Goal: Task Accomplishment & Management: Manage account settings

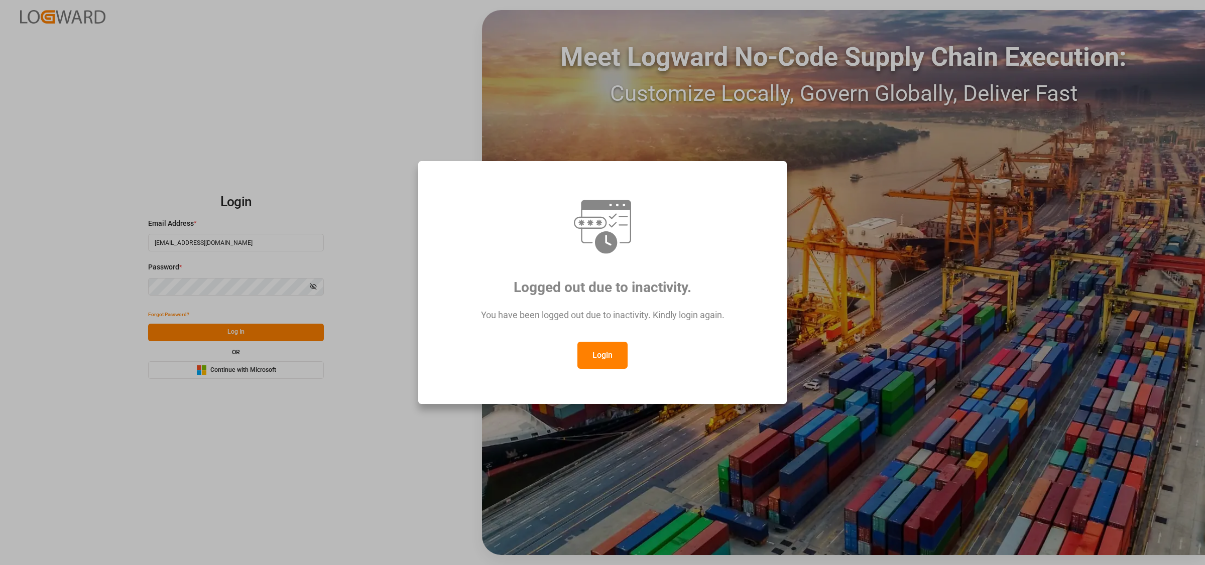
click at [606, 347] on button "Login" at bounding box center [602, 355] width 50 height 27
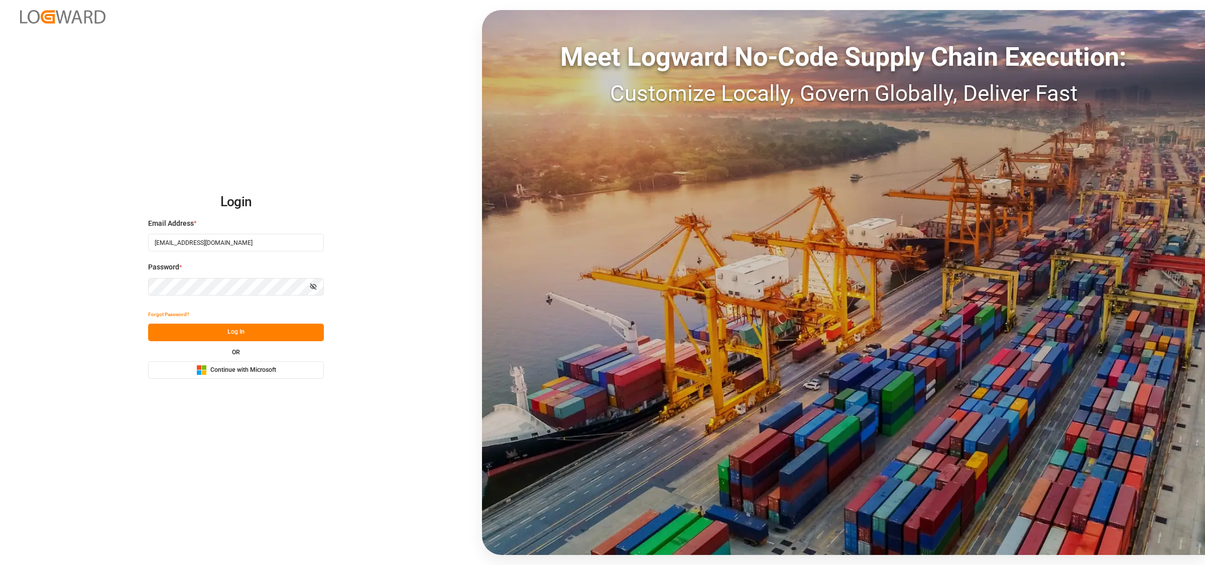
click at [229, 336] on button "Log In" at bounding box center [236, 333] width 176 height 18
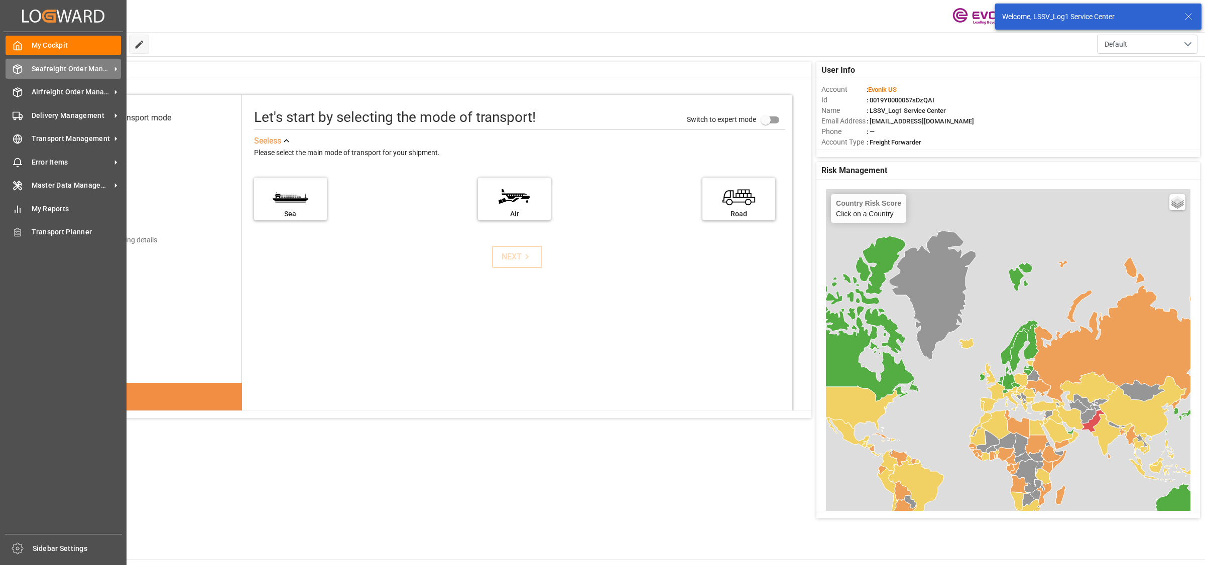
click at [20, 72] on icon at bounding box center [18, 69] width 10 height 10
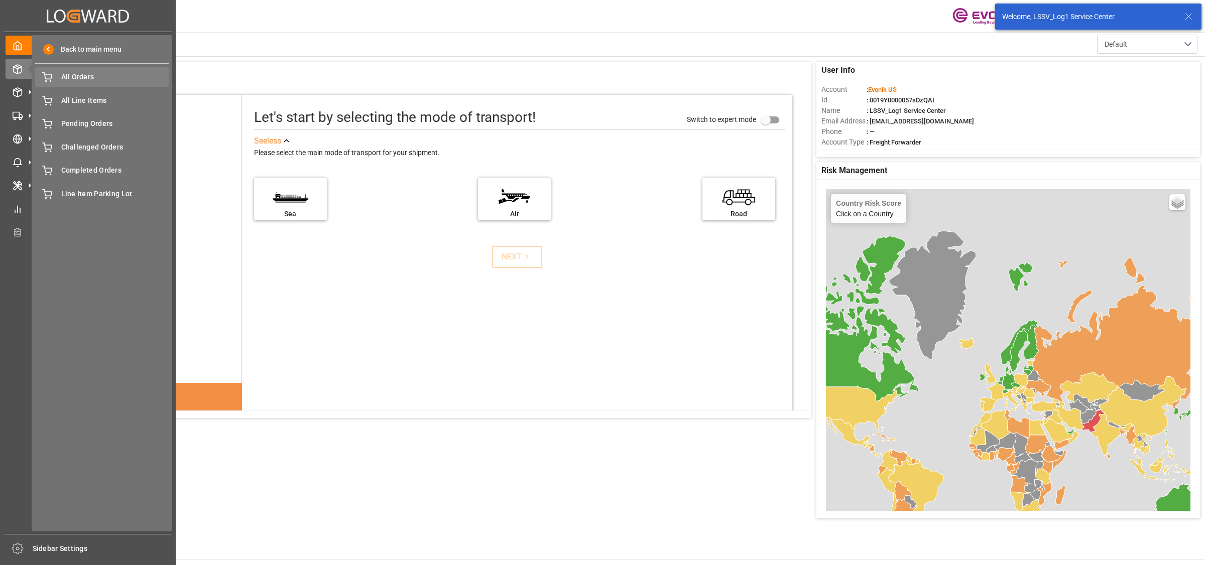
click at [85, 74] on span "All Orders" at bounding box center [115, 77] width 108 height 11
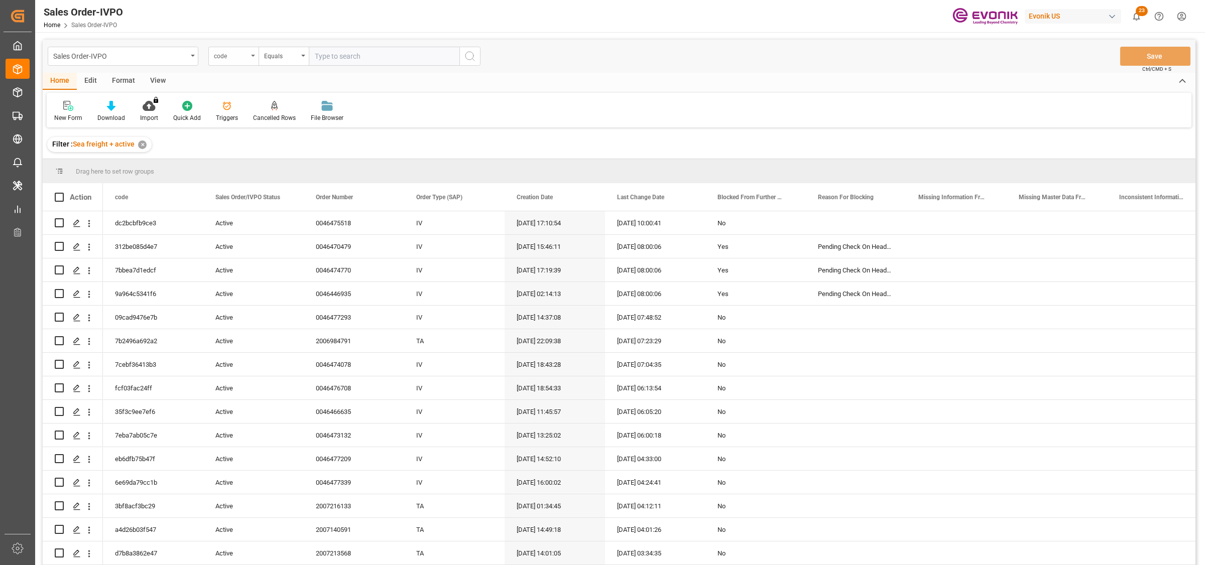
click at [229, 55] on div "code" at bounding box center [231, 55] width 34 height 12
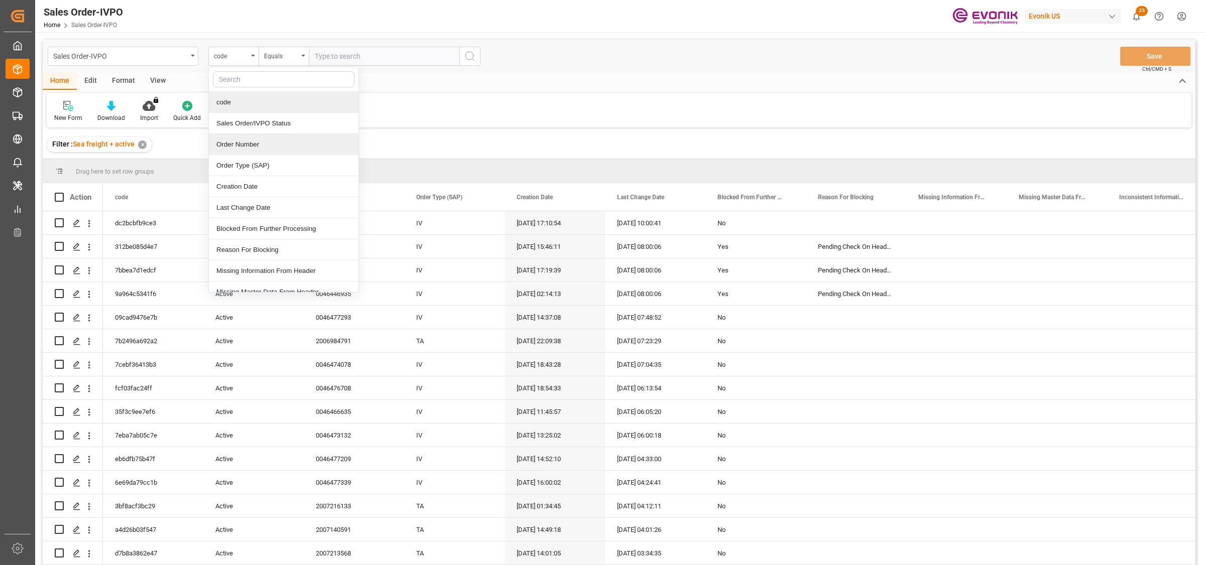
click at [248, 148] on div "Order Number" at bounding box center [284, 144] width 150 height 21
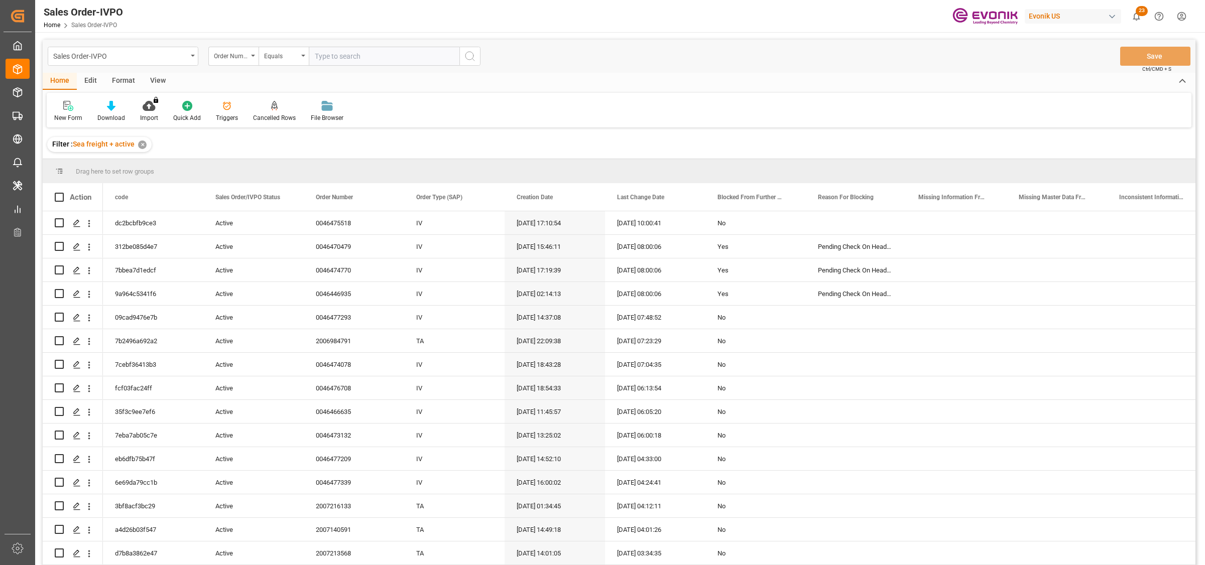
click at [337, 55] on input "text" at bounding box center [384, 56] width 151 height 19
paste input "d17840fe3f3b"
type input "d17840fe3f3b"
click at [224, 58] on div "Order Number" at bounding box center [231, 55] width 34 height 12
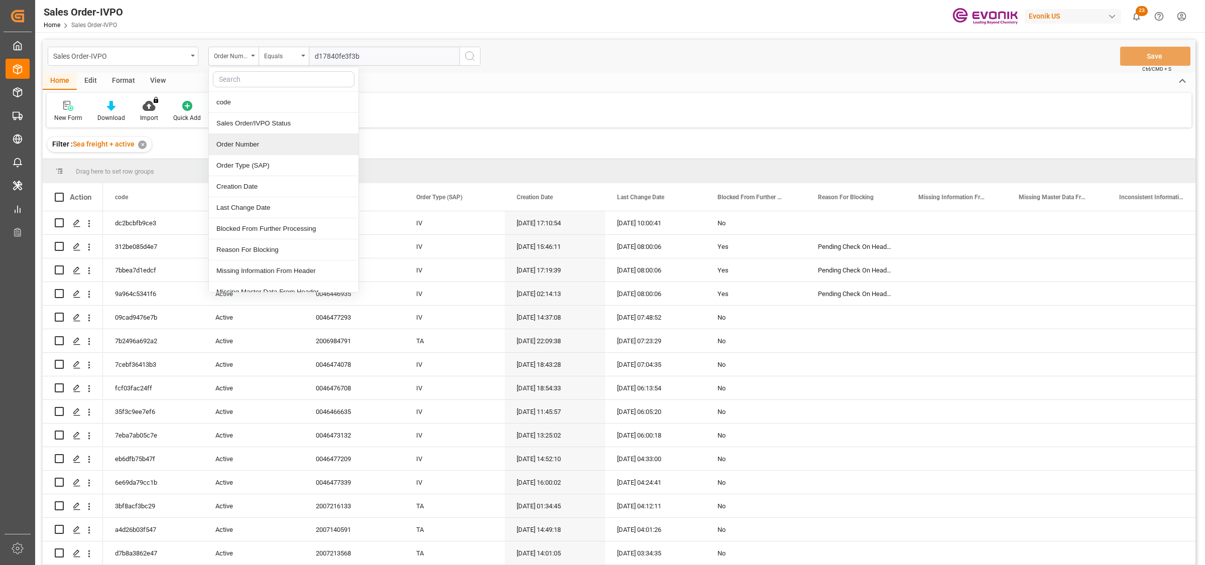
click at [236, 147] on div "Order Number" at bounding box center [284, 144] width 150 height 21
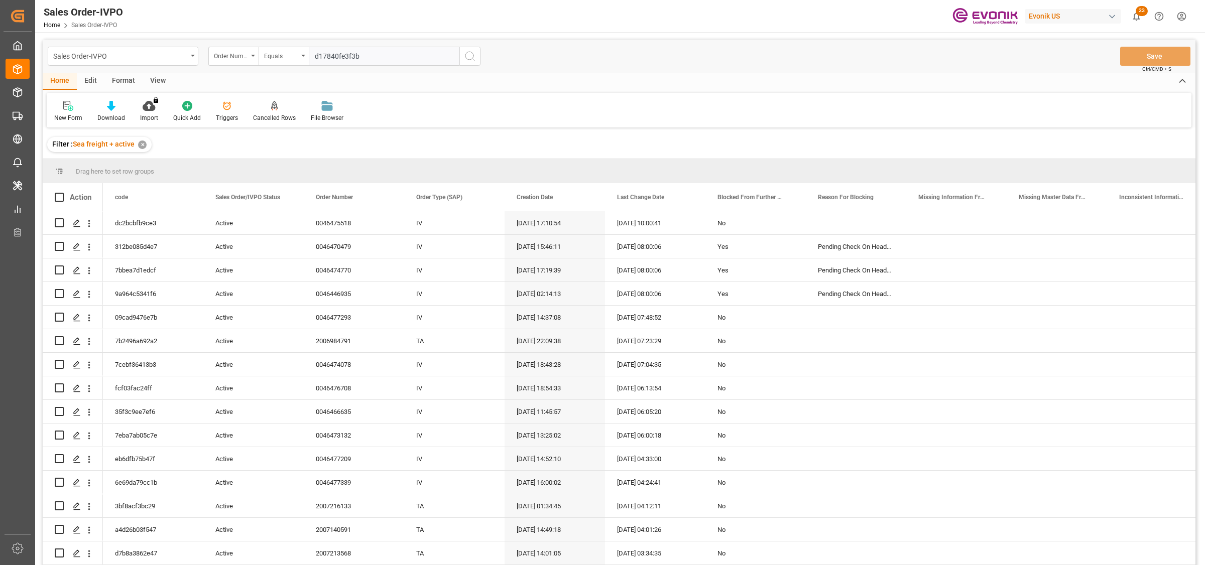
click at [354, 56] on input "d17840fe3f3b" at bounding box center [384, 56] width 151 height 19
click at [236, 61] on div "Order Number" at bounding box center [233, 56] width 50 height 19
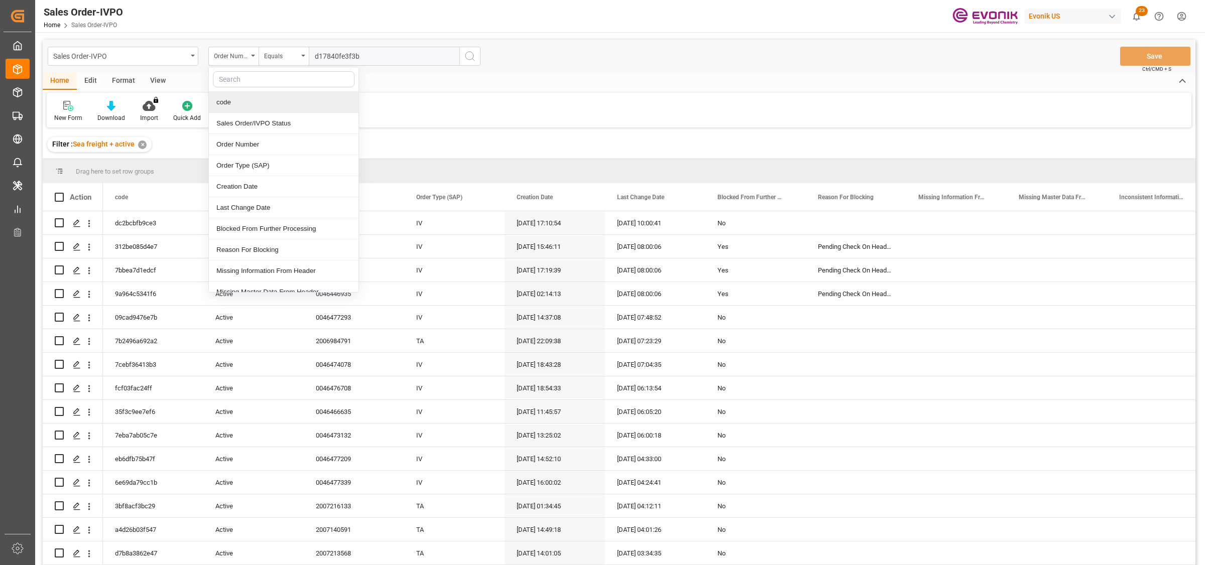
click at [235, 101] on div "code" at bounding box center [284, 102] width 150 height 21
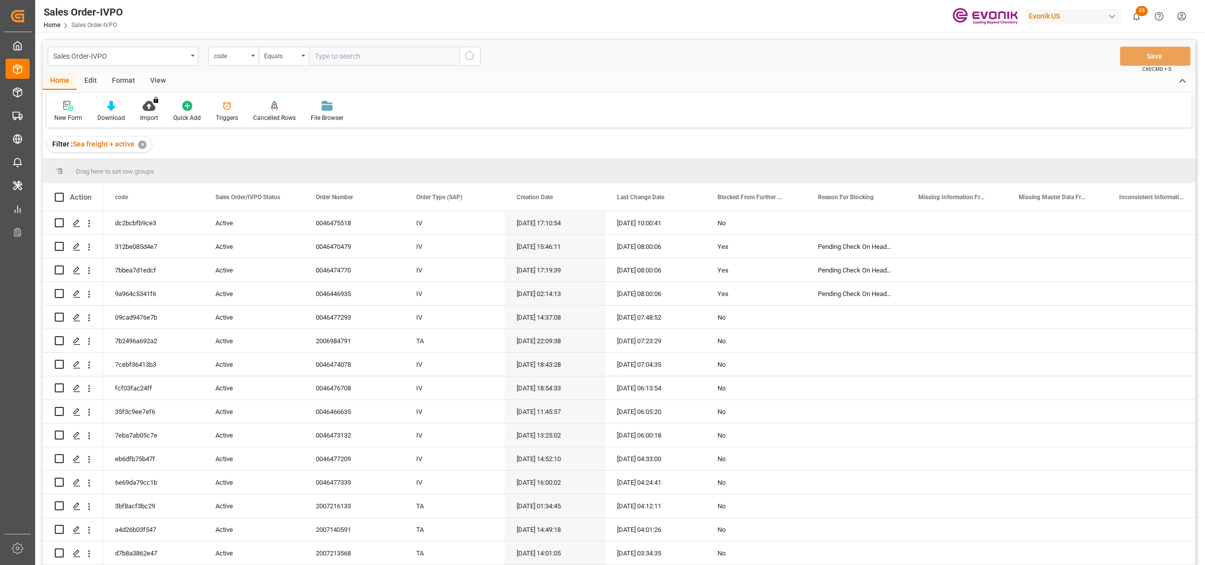
click at [376, 53] on input "text" at bounding box center [384, 56] width 151 height 19
paste input "d17840fe3f3b"
type input "d17840fe3f3b"
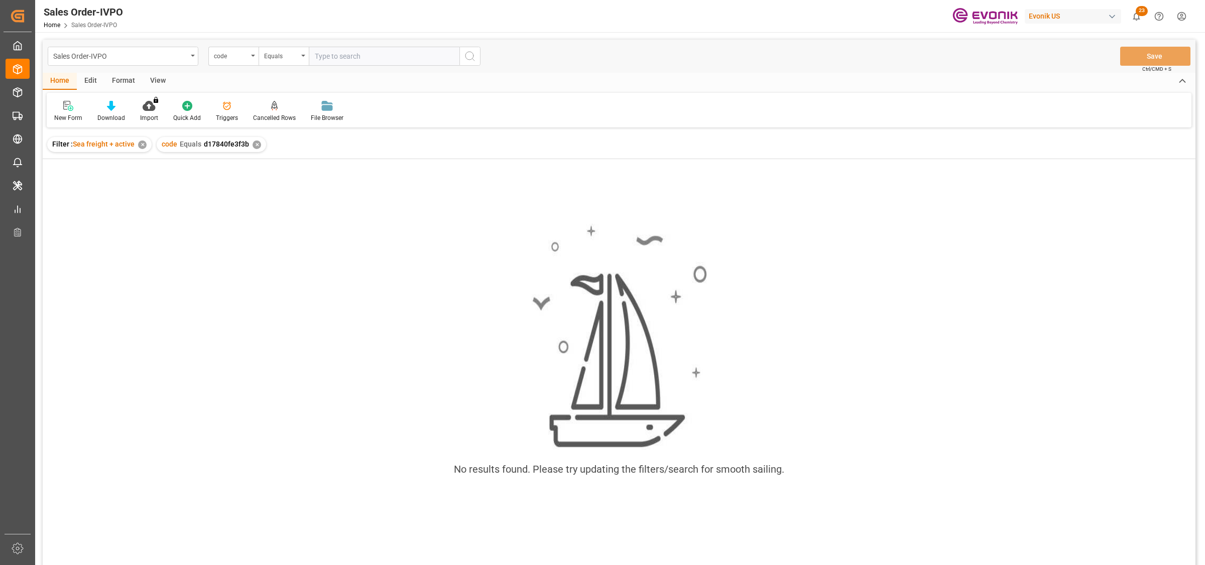
click at [247, 144] on div "code Equals d17840fe3f3b ✕" at bounding box center [211, 144] width 109 height 15
drag, startPoint x: 255, startPoint y: 142, endPoint x: 259, endPoint y: 132, distance: 11.5
click at [256, 142] on div "✕" at bounding box center [257, 145] width 9 height 9
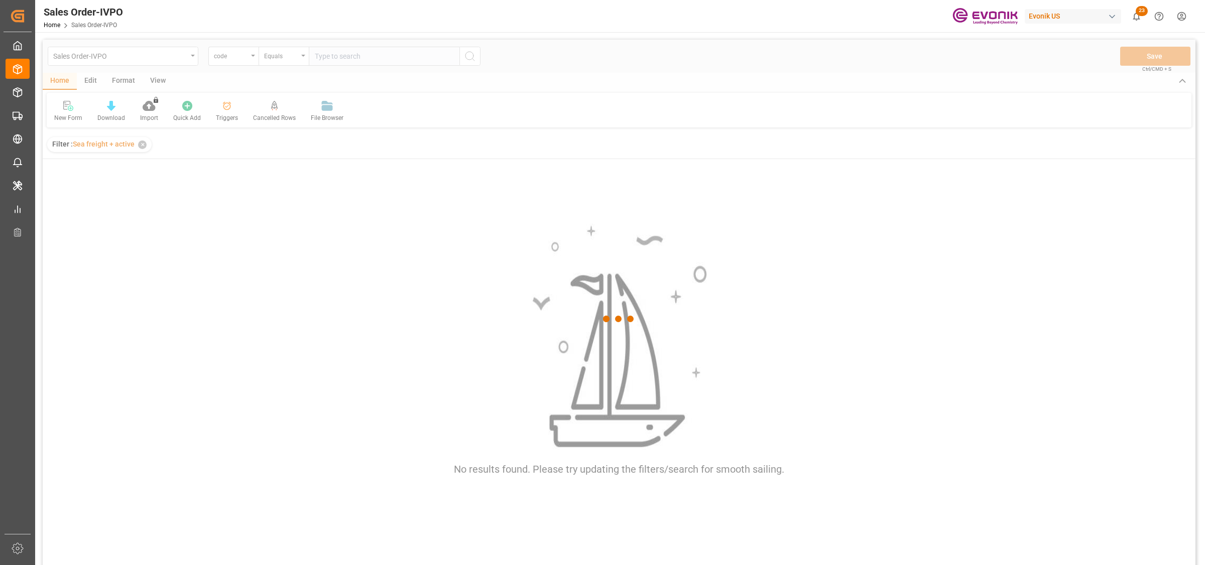
click at [252, 55] on div at bounding box center [619, 319] width 1153 height 559
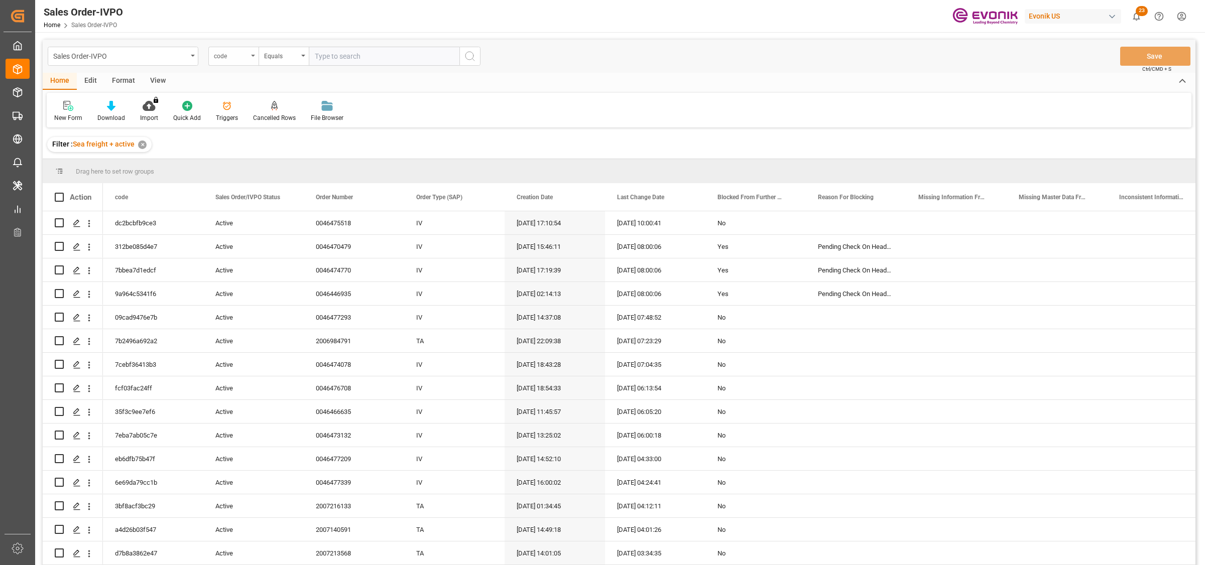
click at [247, 56] on div "code" at bounding box center [231, 55] width 34 height 12
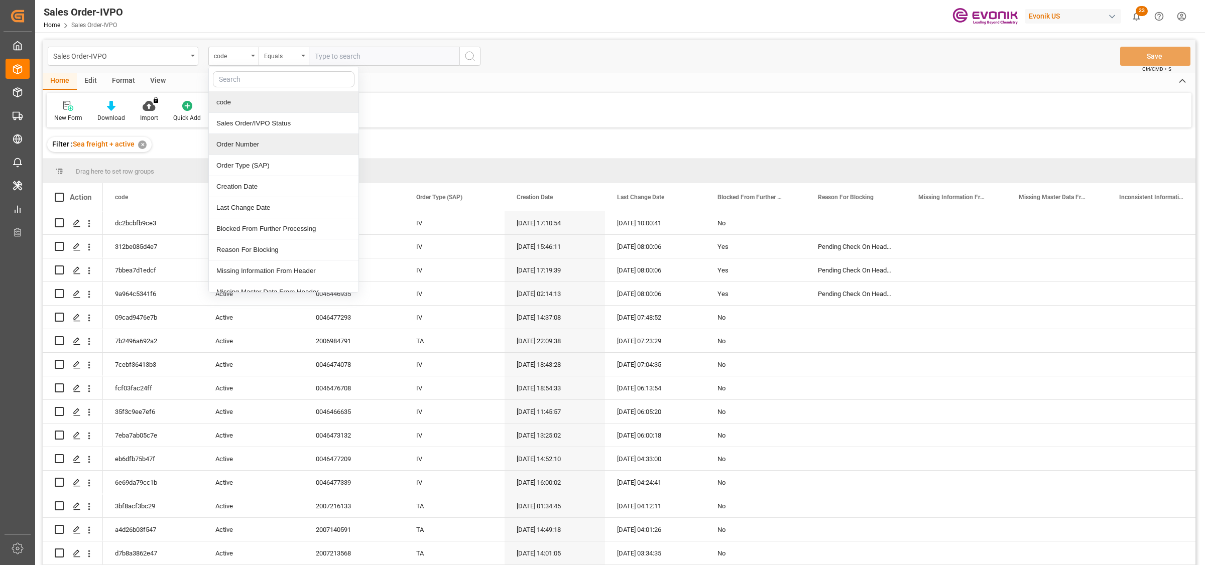
click at [252, 144] on div "Order Number" at bounding box center [284, 144] width 150 height 21
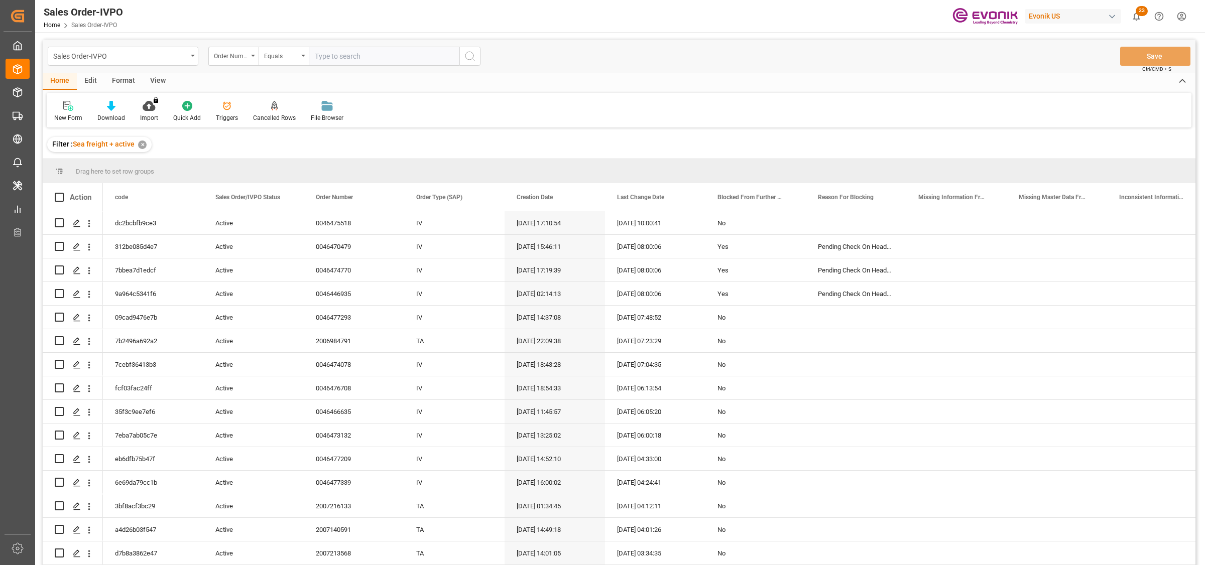
click at [344, 58] on input "text" at bounding box center [384, 56] width 151 height 19
paste input "2007026364"
type input "2007026364"
click at [471, 52] on circle "search button" at bounding box center [469, 56] width 8 height 8
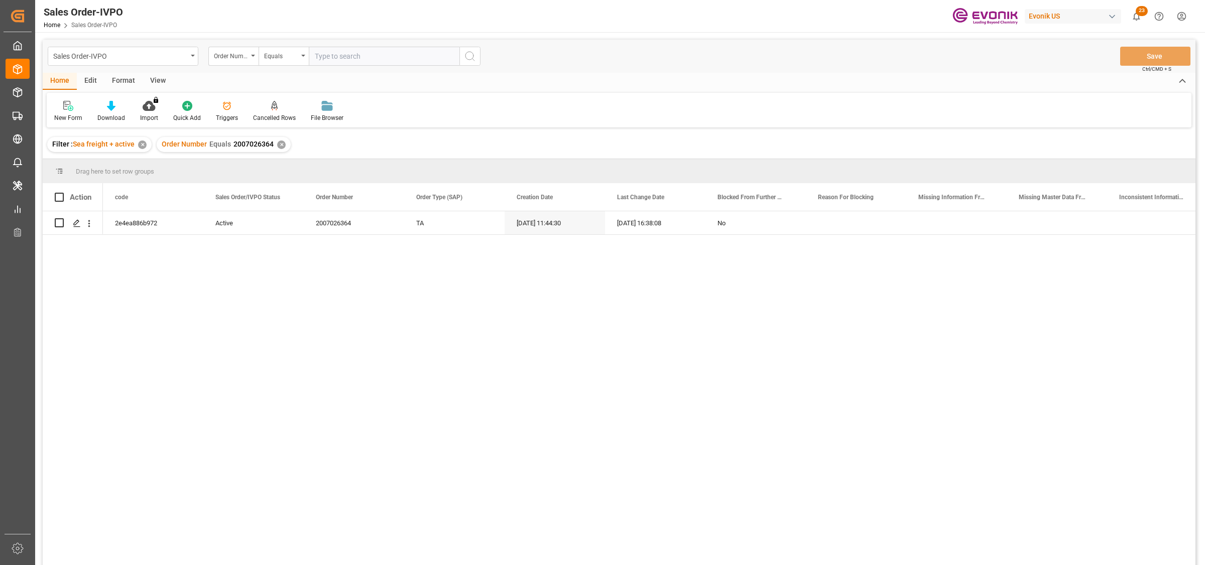
click at [262, 275] on div "2e4ea886b972 Active 2007026364 TA [DATE] 11:44:30 [DATE] 16:38:08 No" at bounding box center [649, 391] width 1093 height 360
click at [74, 221] on icon "Press SPACE to select this row." at bounding box center [77, 223] width 8 height 8
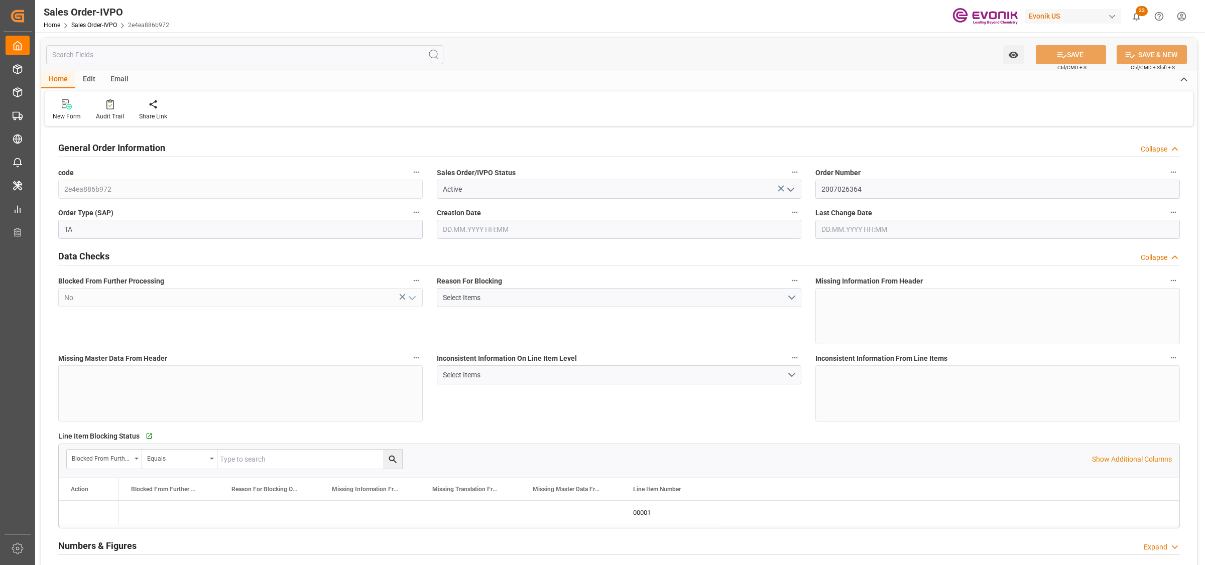
type input "NLRTM"
type input "0"
type input "1"
type input "2"
type input "1"
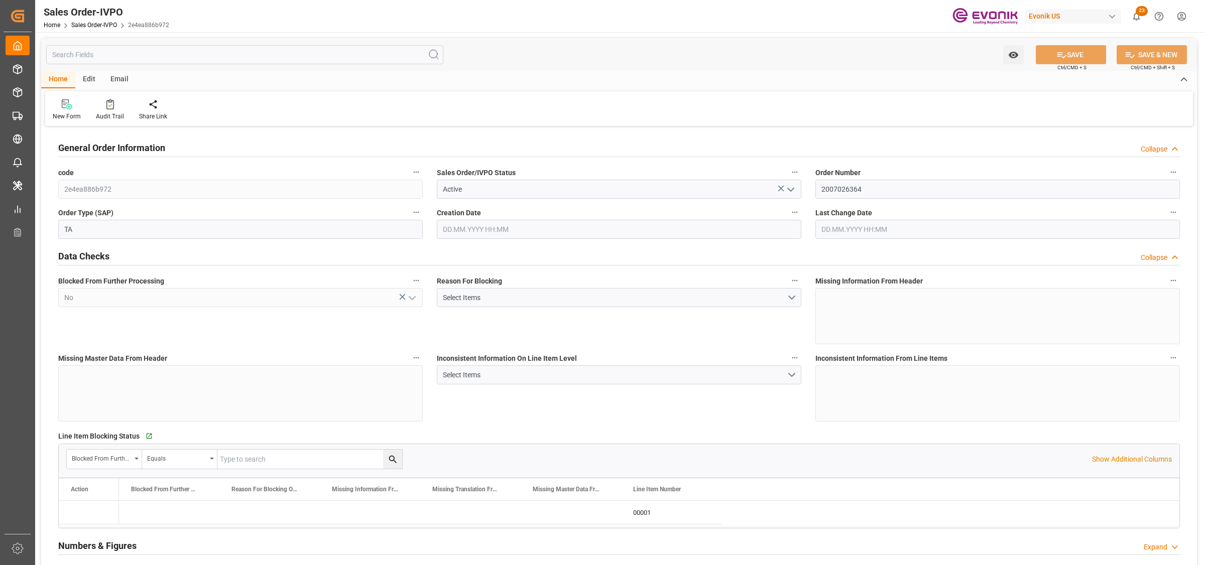
type input "18090.72"
type input "25.272"
type input "17000"
type input "30"
type input "[DATE] 11:44"
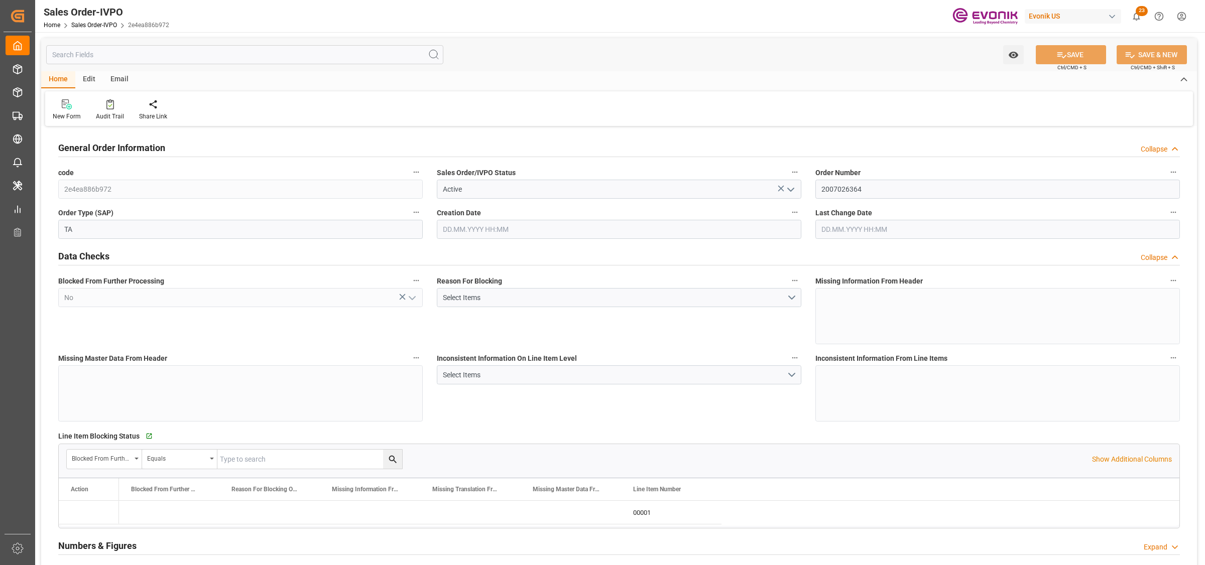
type input "[DATE] 16:38"
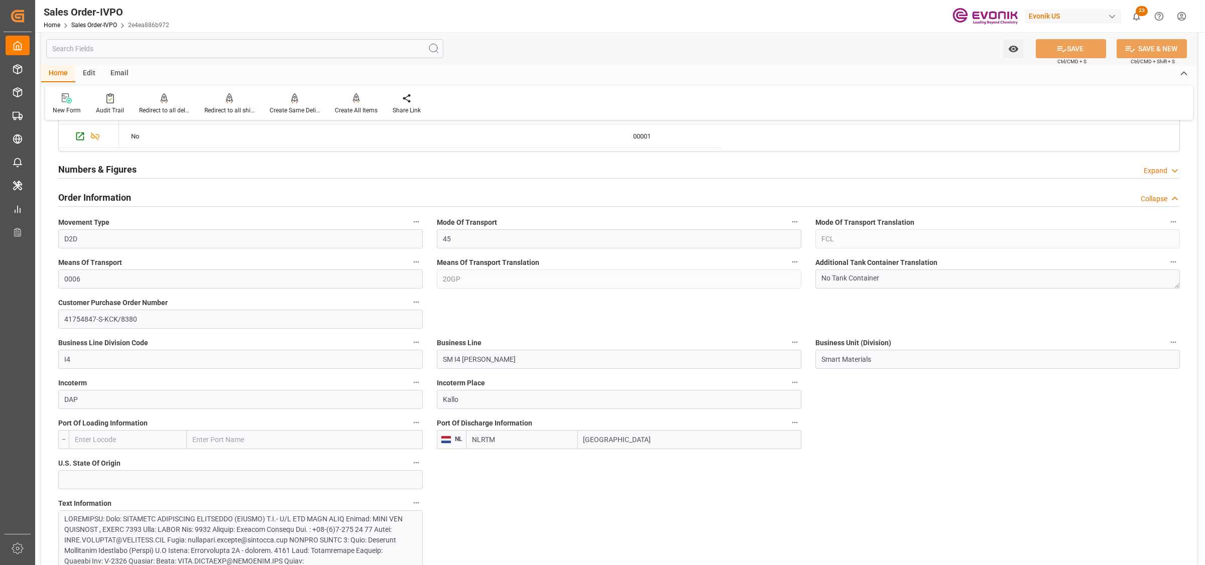
scroll to position [439, 0]
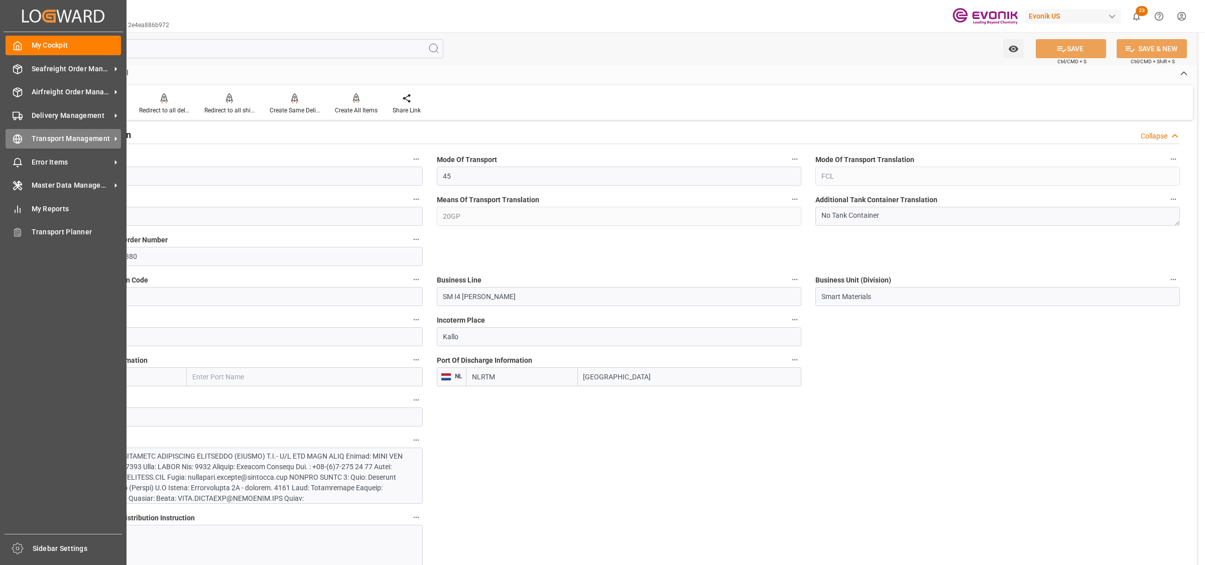
click at [8, 142] on div at bounding box center [14, 139] width 17 height 11
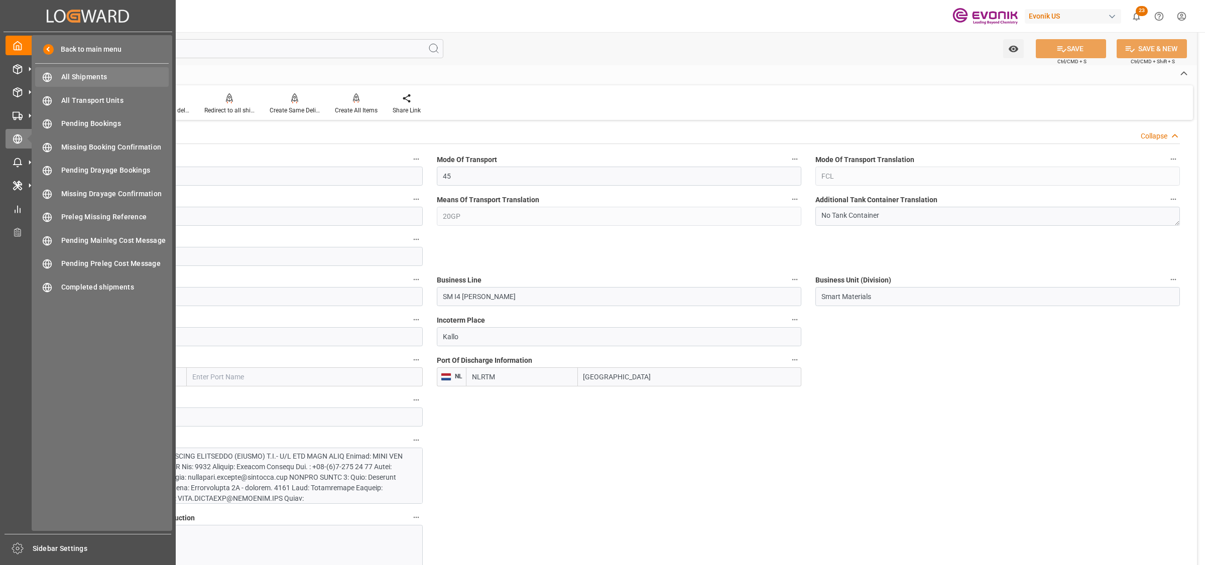
click at [68, 78] on span "All Shipments" at bounding box center [115, 77] width 108 height 11
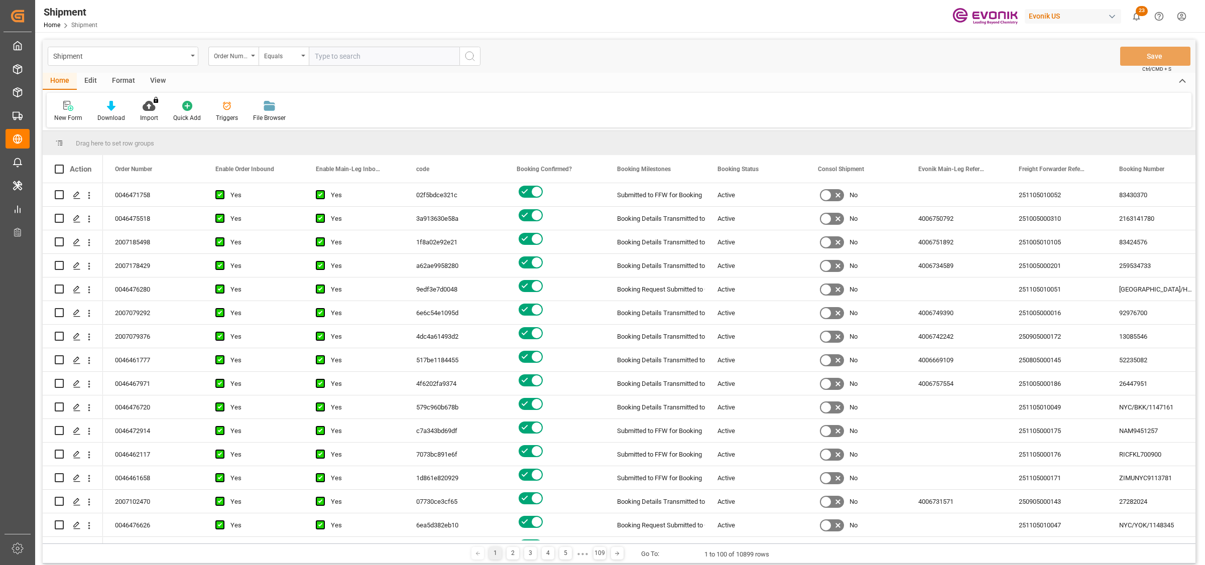
click at [344, 52] on input "text" at bounding box center [384, 56] width 151 height 19
paste input "d17840fe3f3b"
type input "d17840fe3f3b"
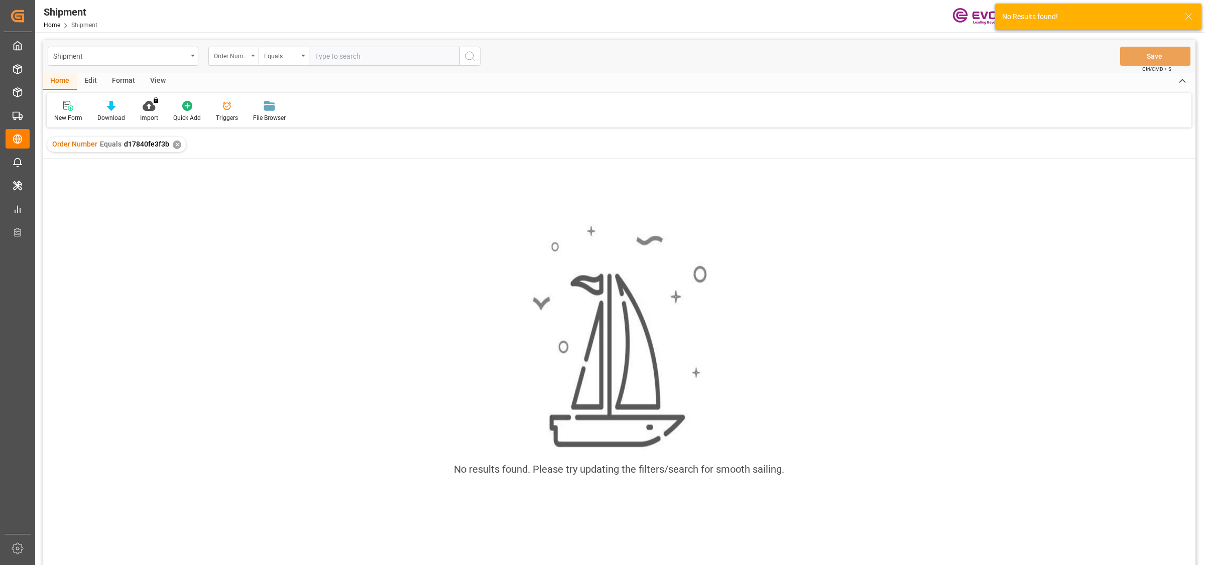
click at [230, 54] on div "Order Number" at bounding box center [231, 55] width 34 height 12
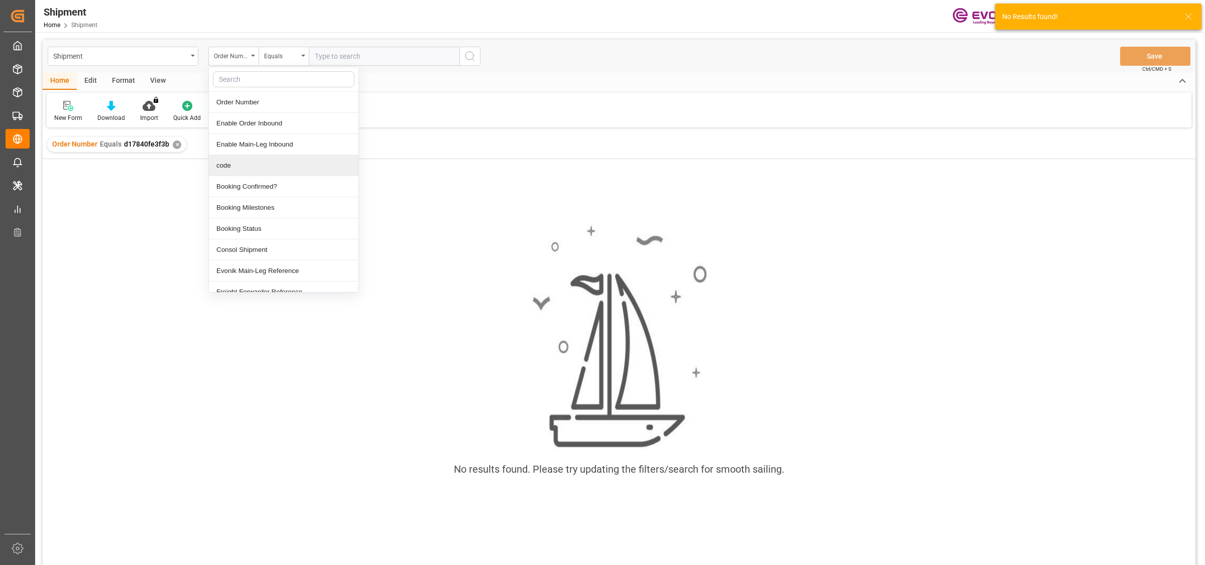
click at [228, 166] on div "code" at bounding box center [284, 165] width 150 height 21
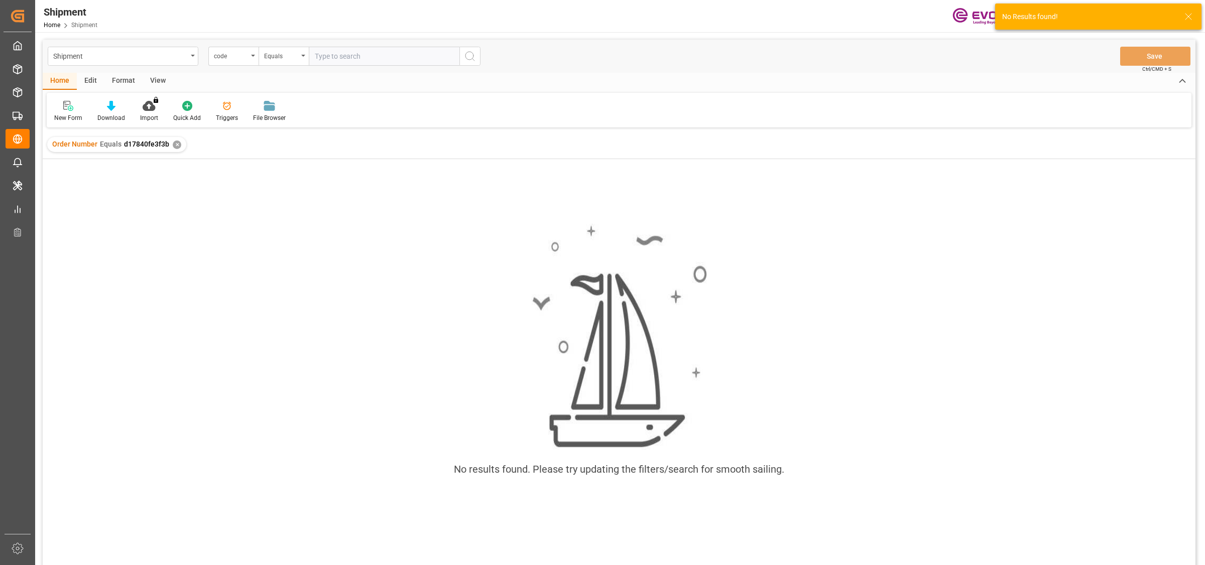
click at [430, 58] on input "text" at bounding box center [384, 56] width 151 height 19
paste input "d17840fe3f3b"
type input "d17840fe3f3b"
click at [472, 55] on icon "search button" at bounding box center [470, 56] width 12 height 12
click at [176, 141] on div "✕" at bounding box center [177, 145] width 9 height 9
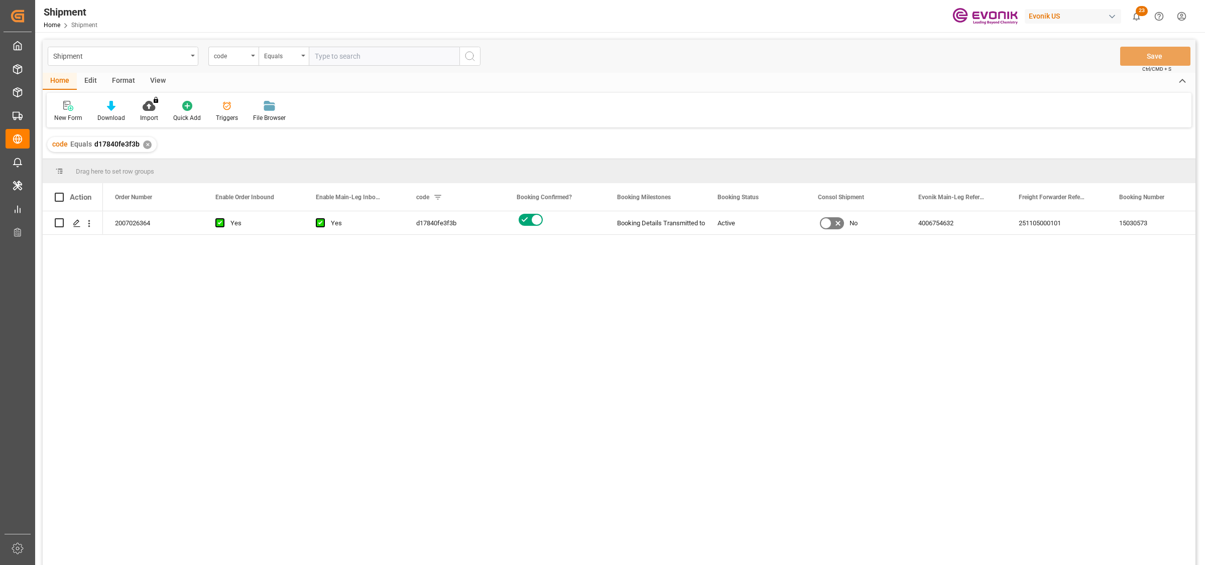
click at [169, 300] on div "2007026364 Yes Yes d17840fe3f3b Booking Details Transmitted to SAP Active No 40…" at bounding box center [649, 391] width 1093 height 360
click at [75, 221] on icon "Press SPACE to select this row." at bounding box center [77, 223] width 8 height 8
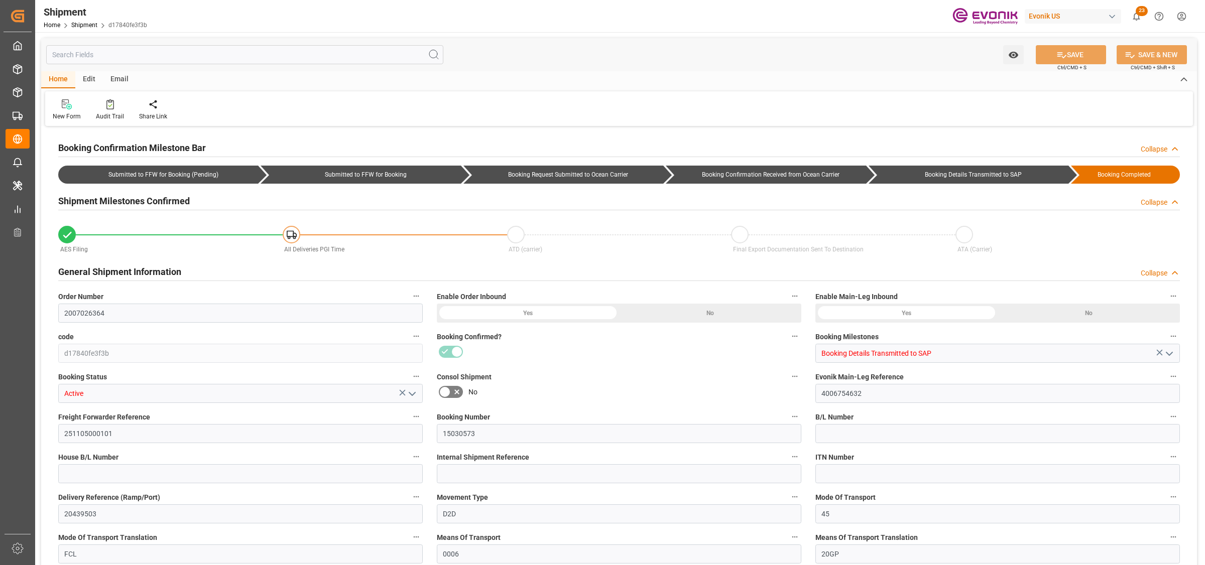
type input "USNYC"
type input "NLRTM"
type input "9430363"
type input "9253741"
type input "9430363"
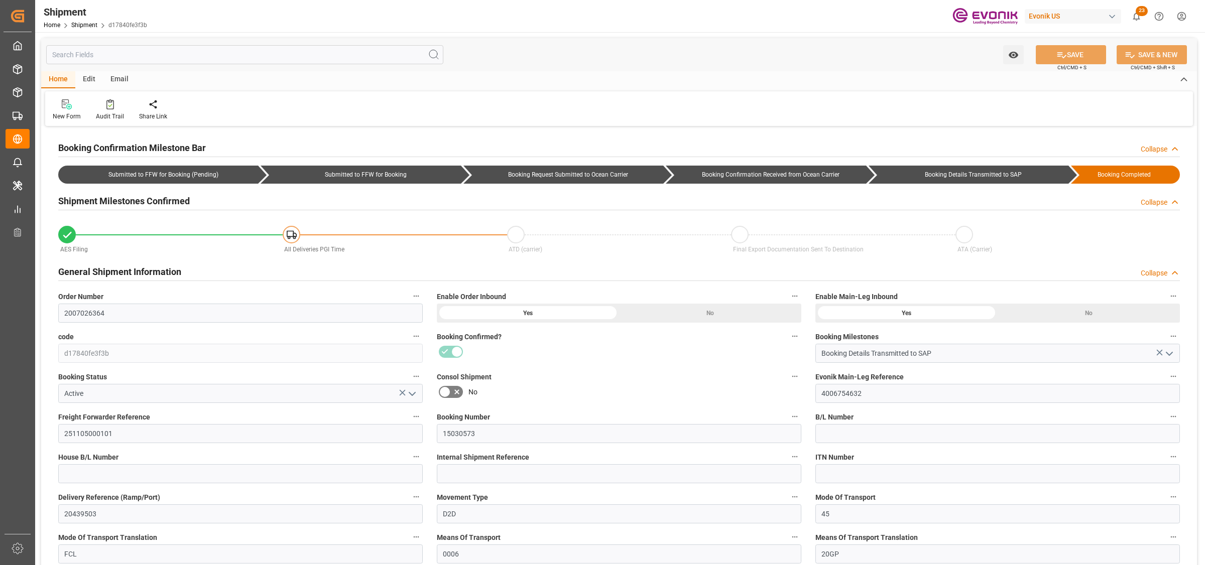
type input "[DATE] 00:00"
type input "[DATE] 17:00"
type input "[DATE] 00:00"
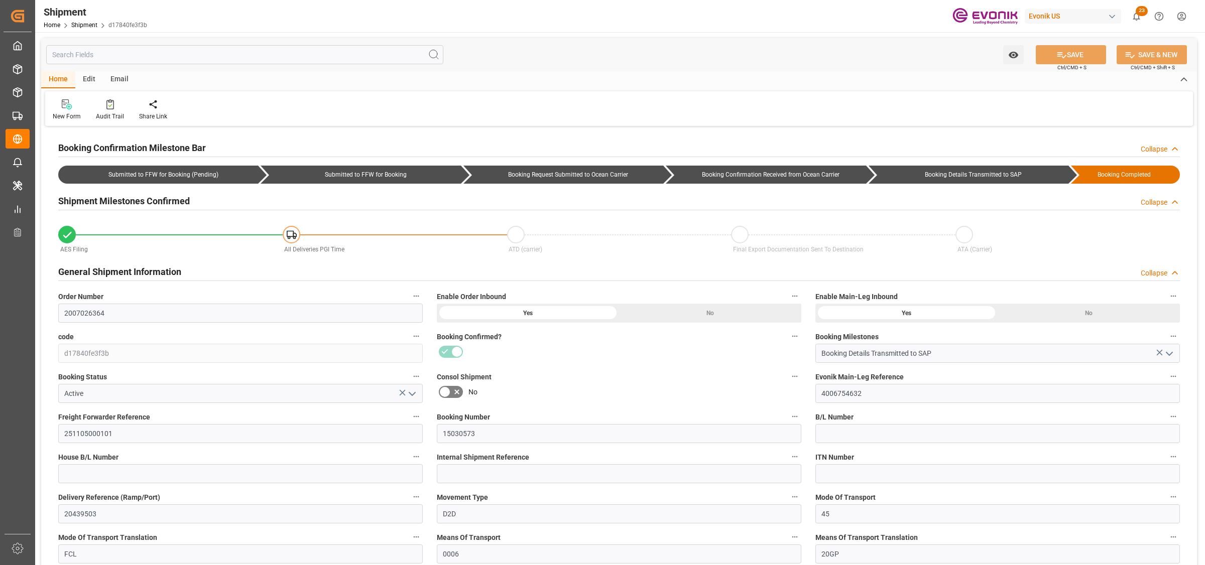
type input "[DATE] 17:00"
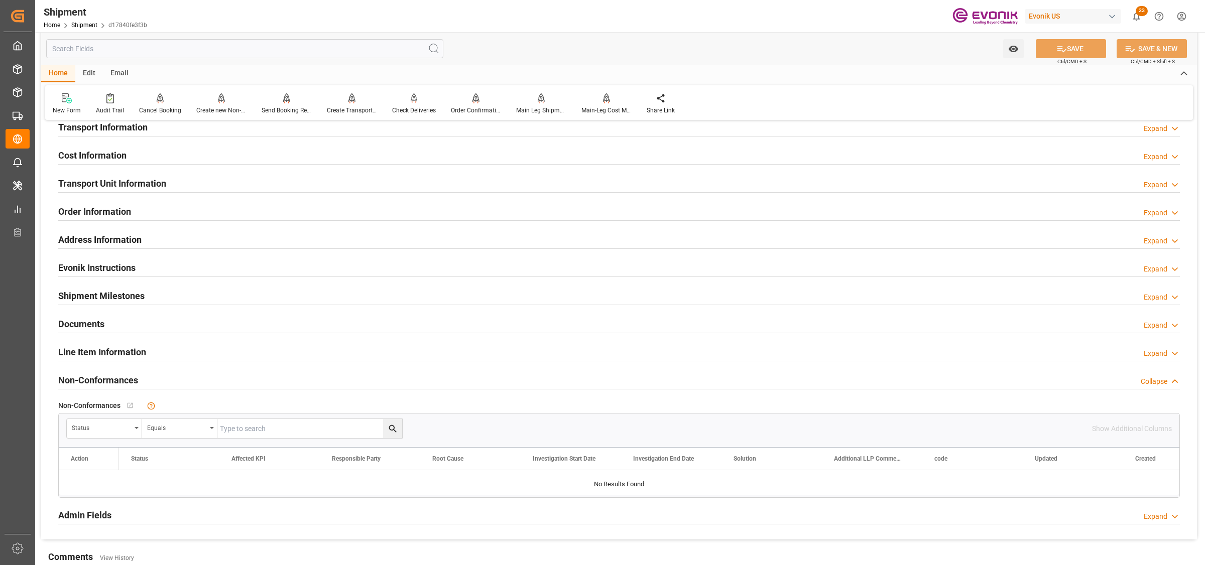
scroll to position [377, 0]
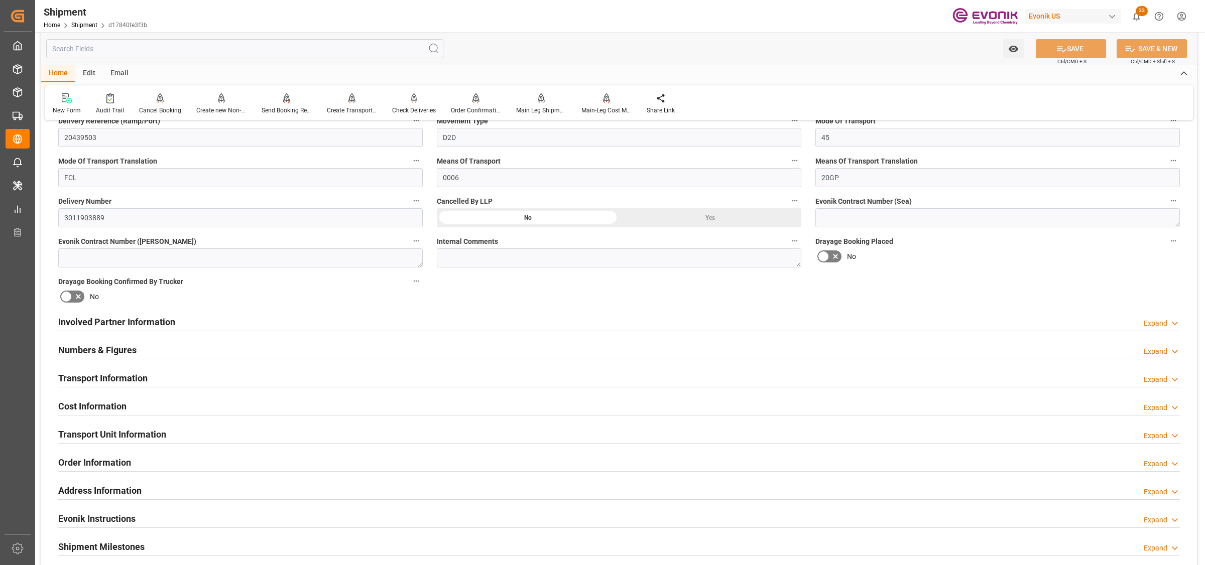
click at [118, 387] on div "Transport Information Expand" at bounding box center [619, 379] width 1136 height 28
click at [131, 378] on h2 "Transport Information" at bounding box center [102, 379] width 89 height 14
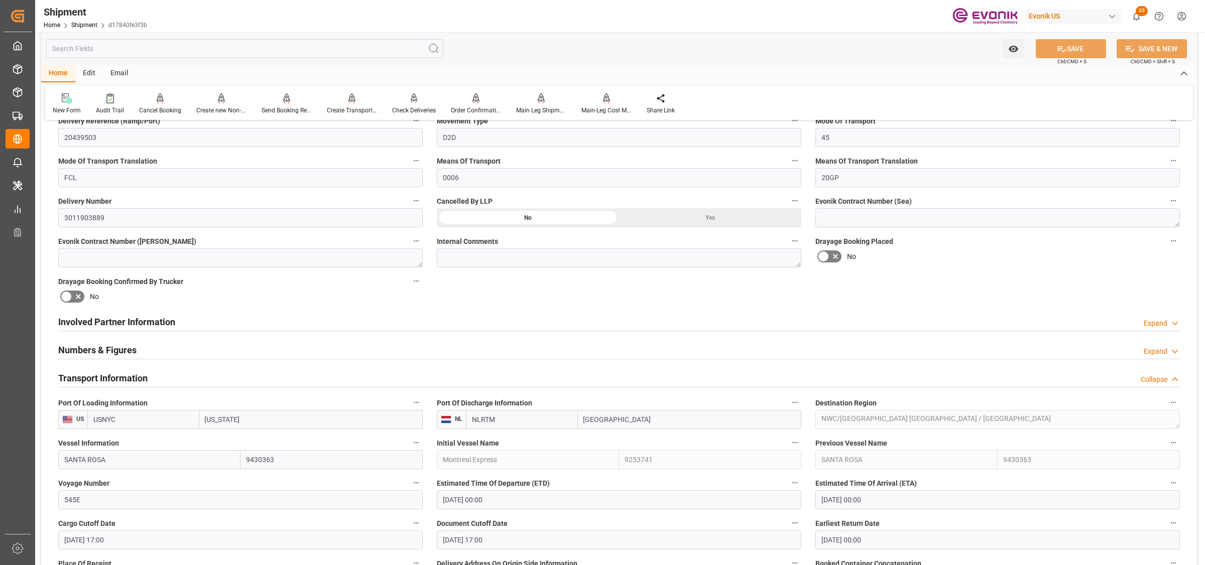
scroll to position [690, 0]
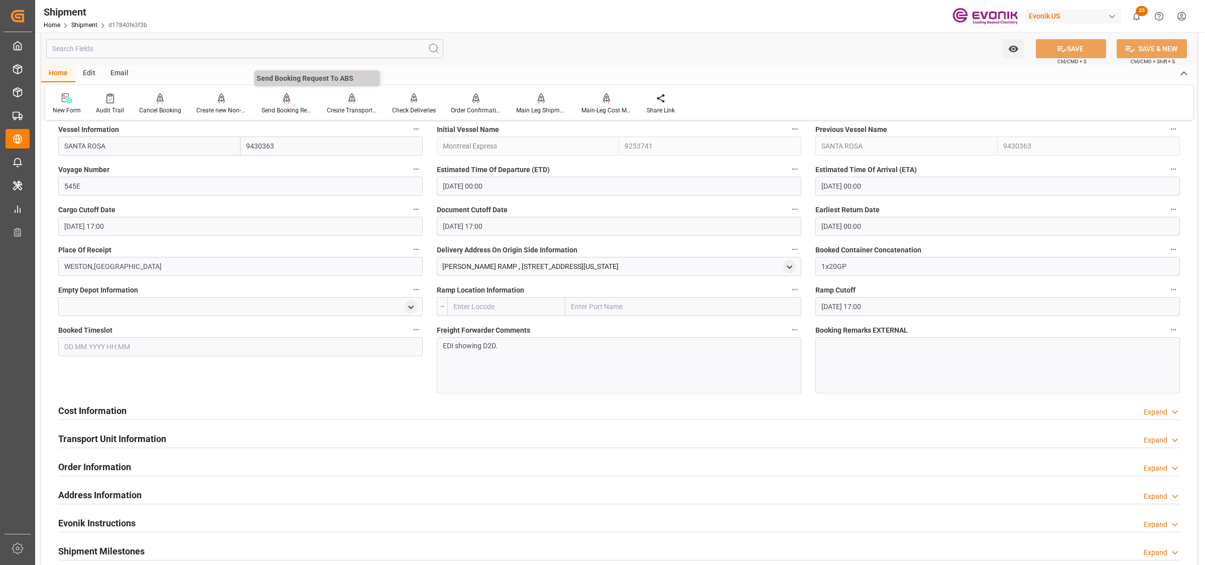
click at [279, 106] on div "Send Booking Request To ABS" at bounding box center [287, 110] width 50 height 9
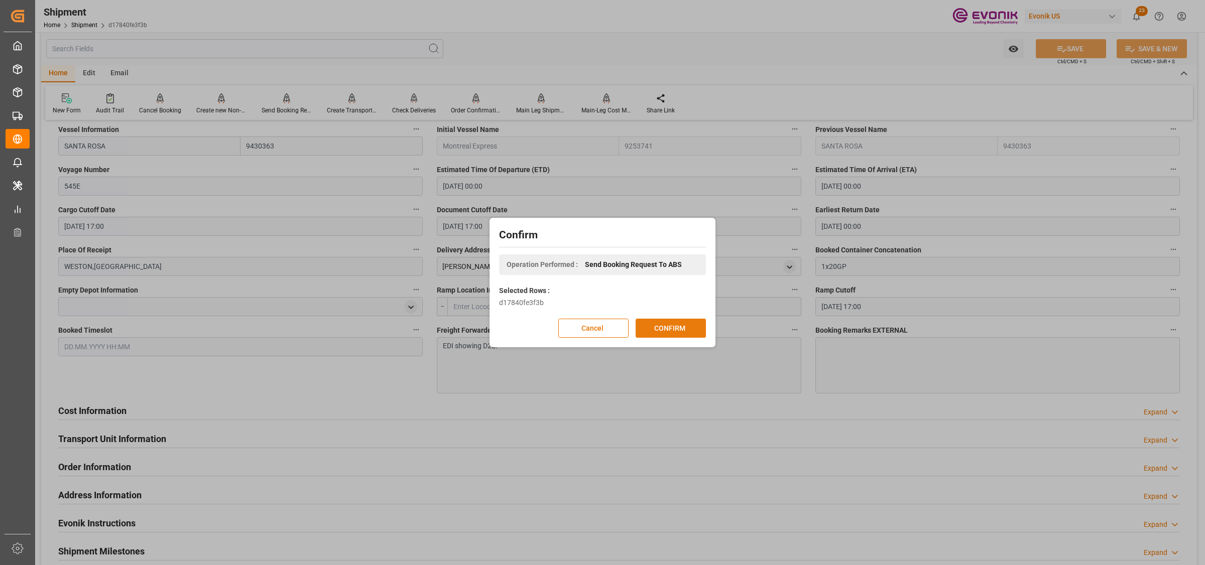
click at [668, 323] on button "CONFIRM" at bounding box center [671, 328] width 70 height 19
